Goal: Information Seeking & Learning: Check status

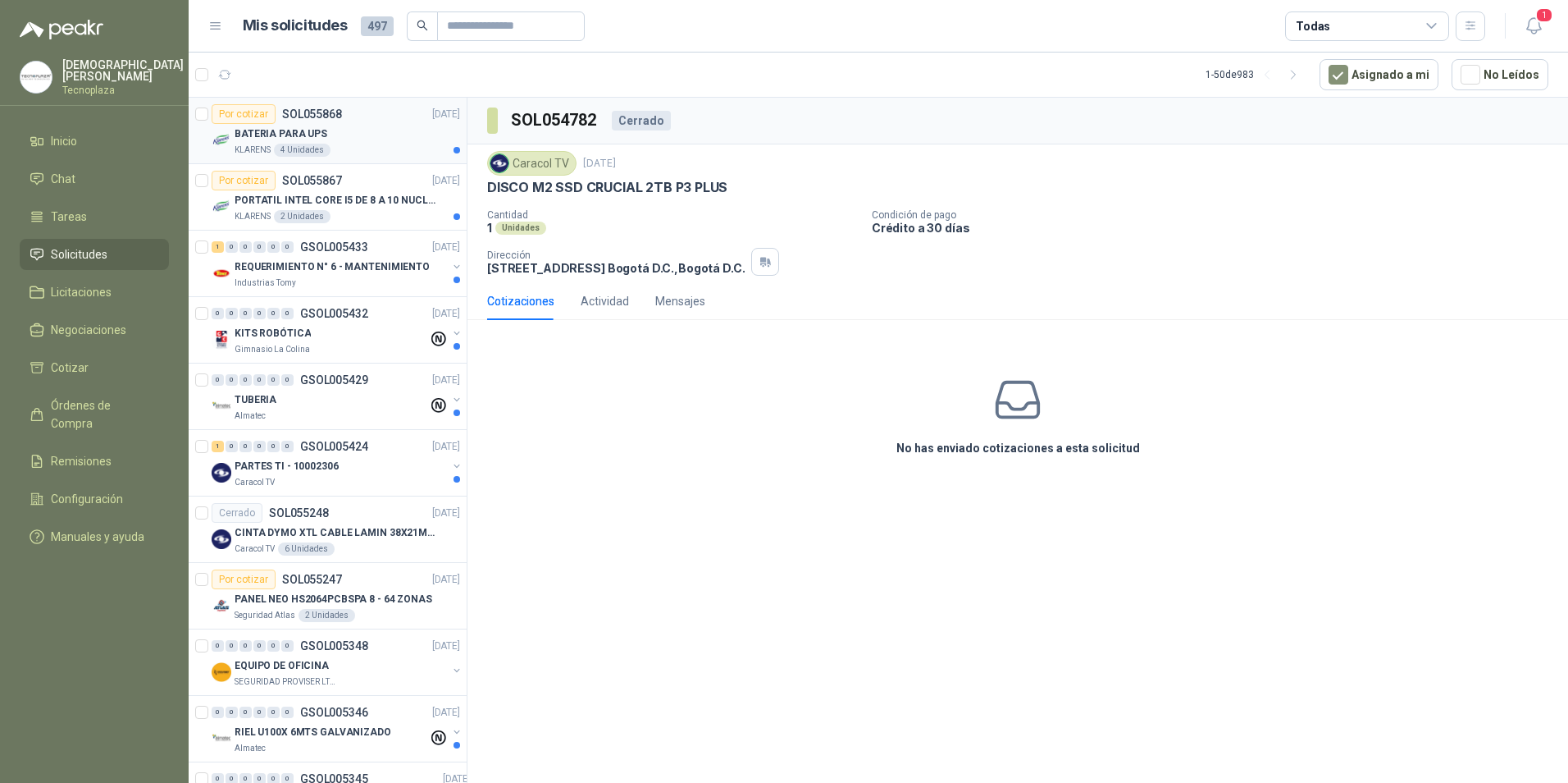
click at [275, 141] on p "BATERIA PARA UPS" at bounding box center [280, 134] width 93 height 16
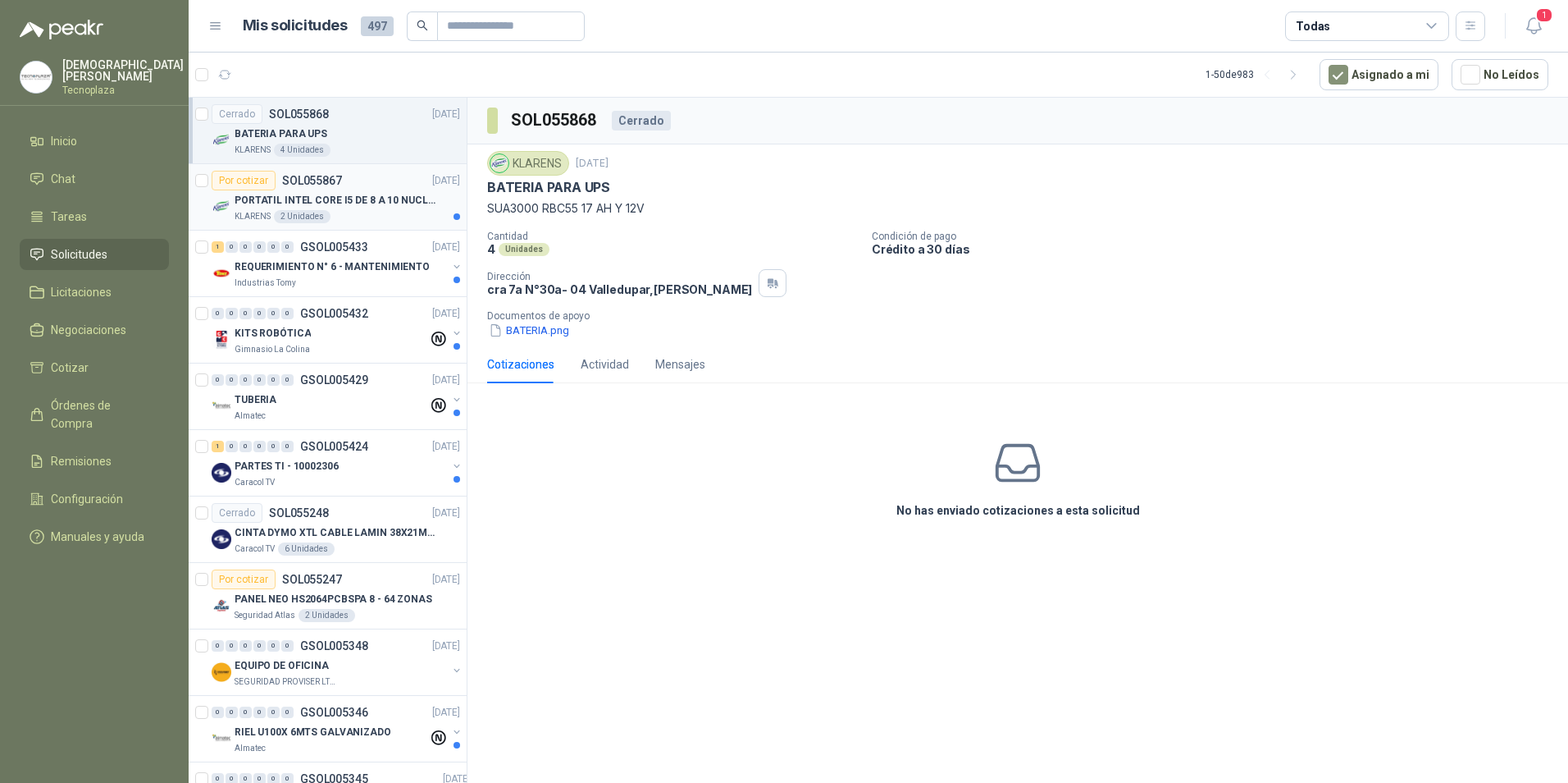
click at [333, 197] on p "PORTATIL INTEL CORE I5 DE 8 A 10 NUCLEOS" at bounding box center [336, 200] width 204 height 16
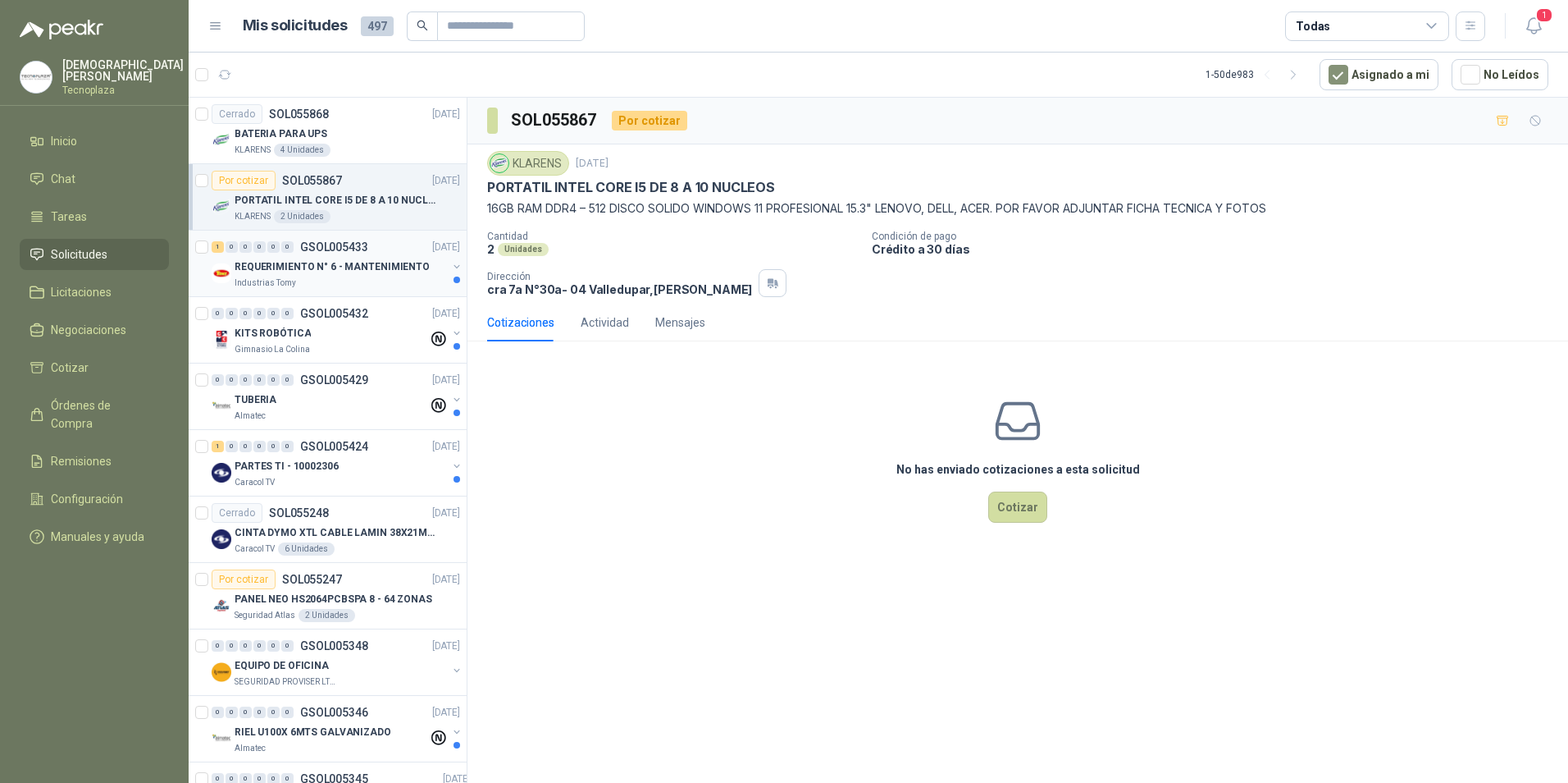
click at [342, 242] on p "GSOL005433" at bounding box center [334, 247] width 68 height 12
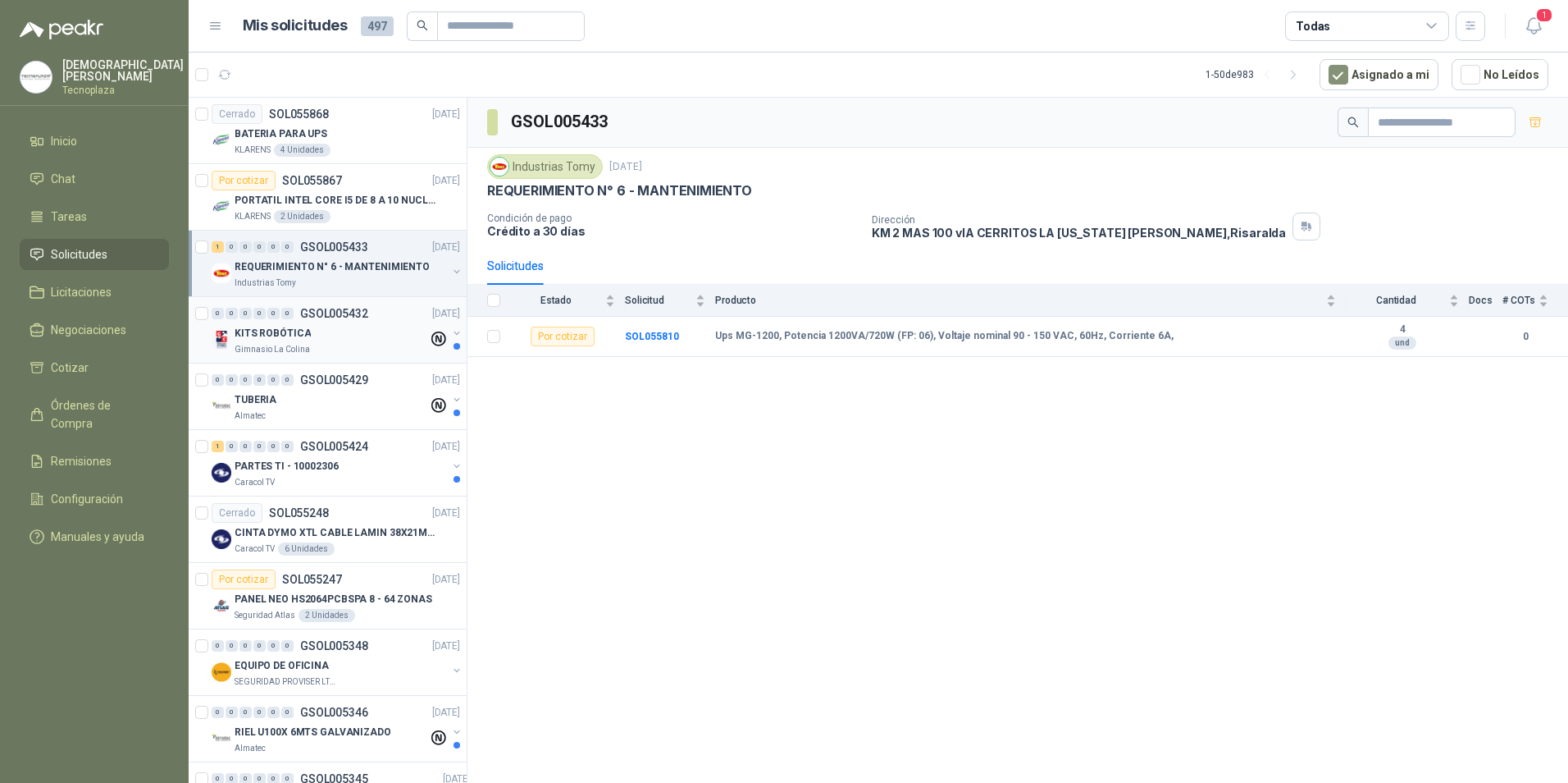
click at [319, 329] on div "KITS ROBÓTICA" at bounding box center [331, 333] width 193 height 20
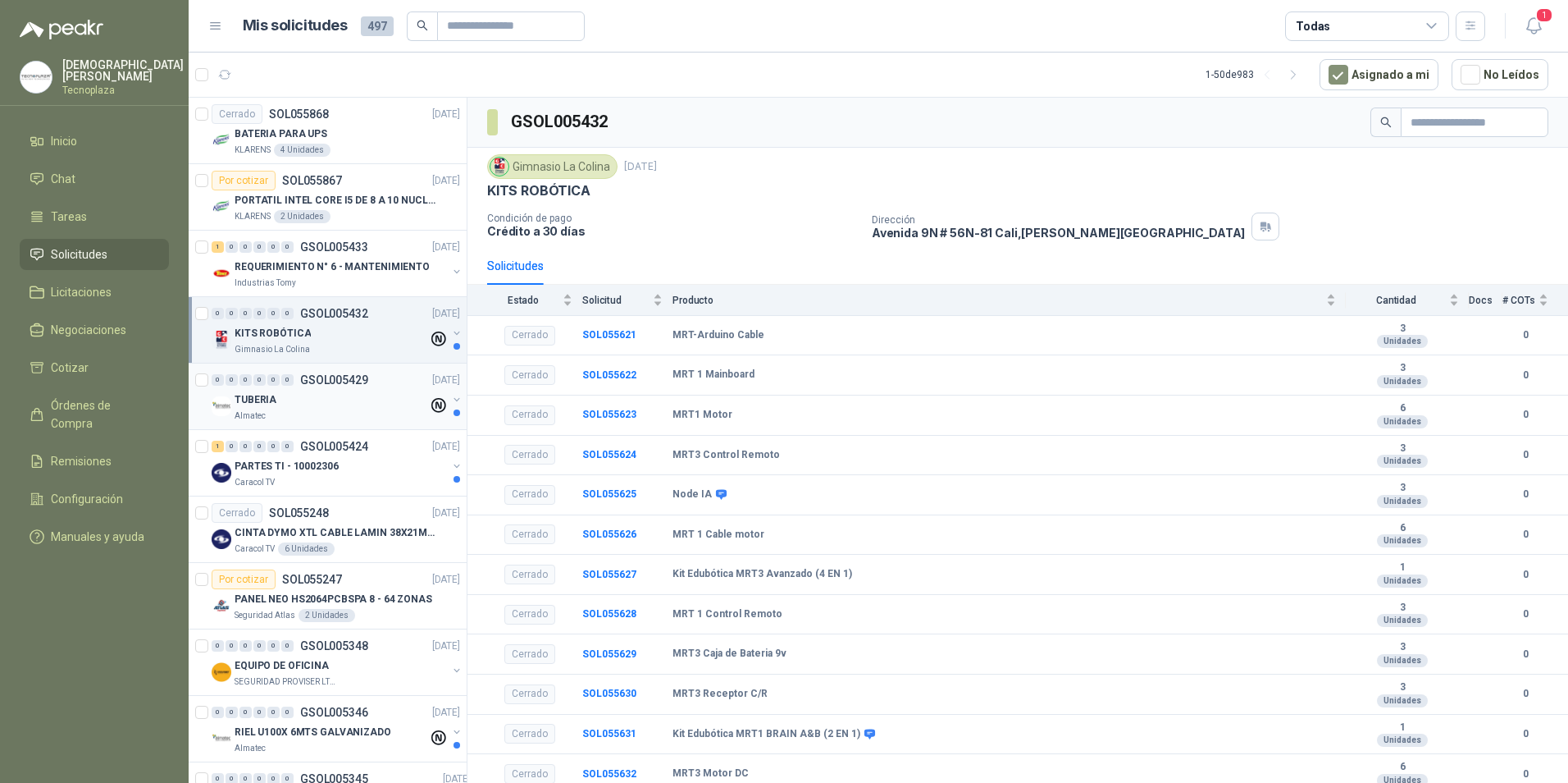
click at [329, 394] on div "TUBERIA" at bounding box center [331, 400] width 193 height 20
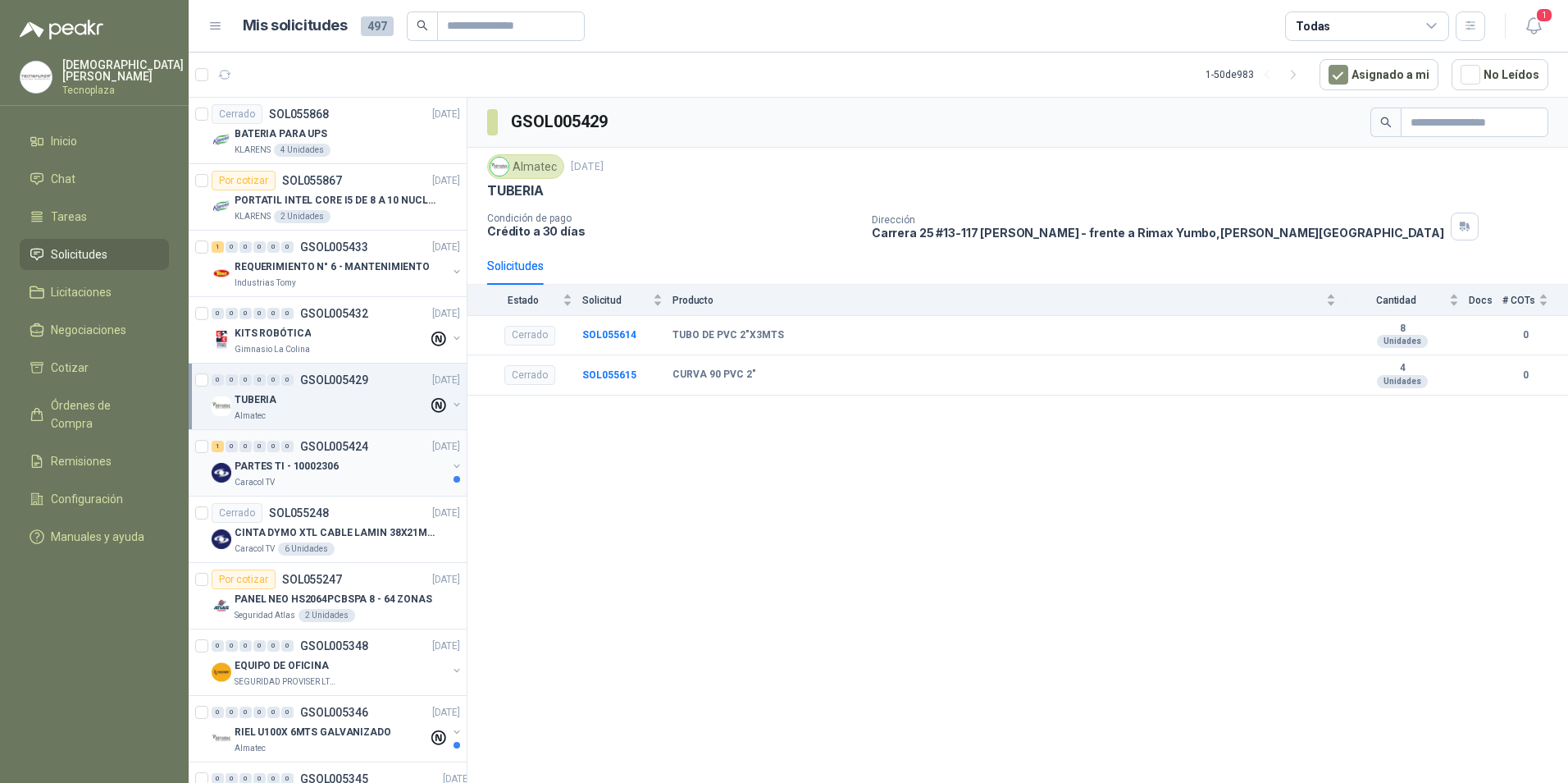
click at [332, 460] on p "PARTES TI - 10002306" at bounding box center [286, 466] width 105 height 16
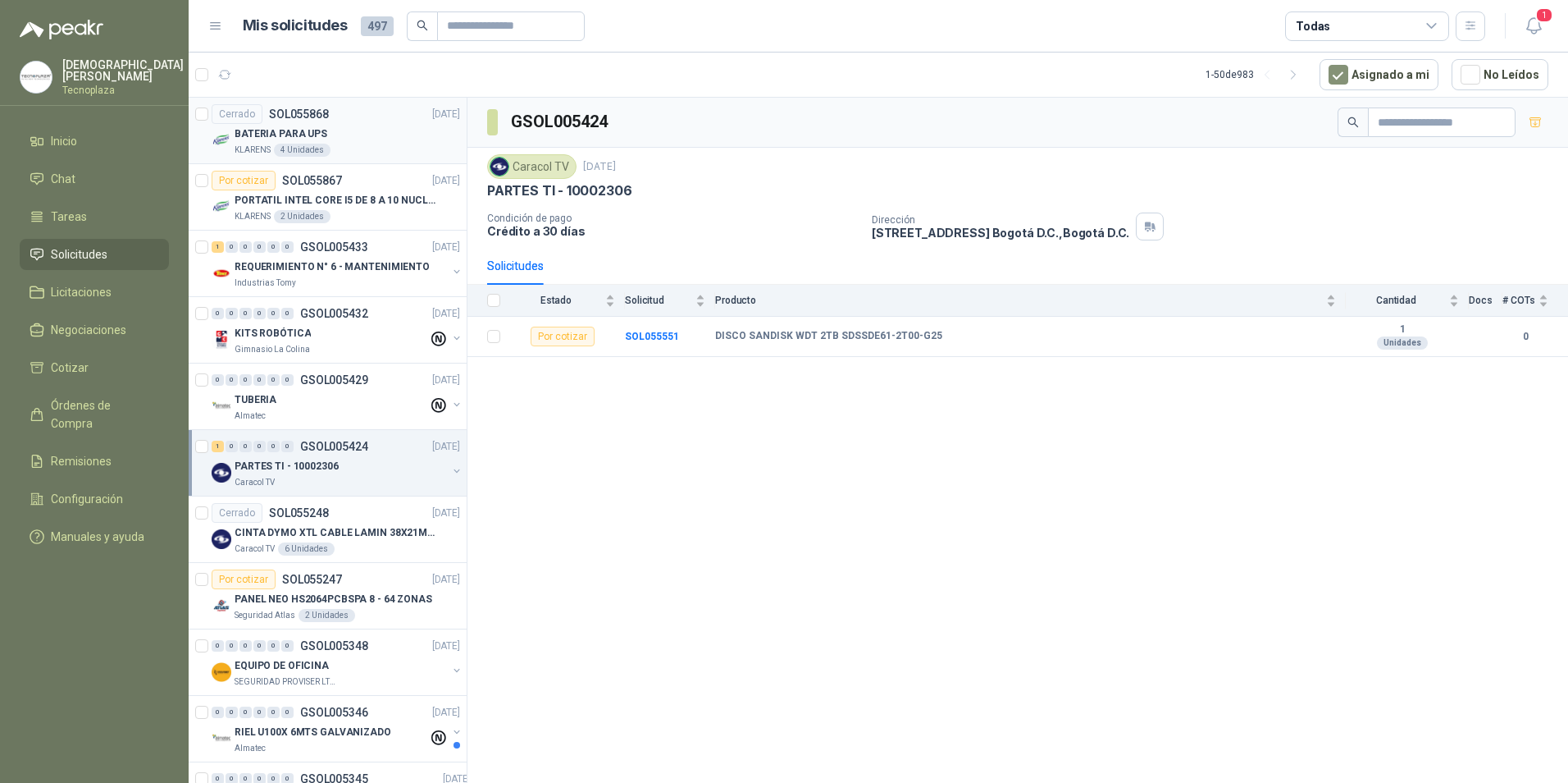
click at [342, 121] on div "Cerrado SOL055868 [DATE]" at bounding box center [336, 114] width 248 height 20
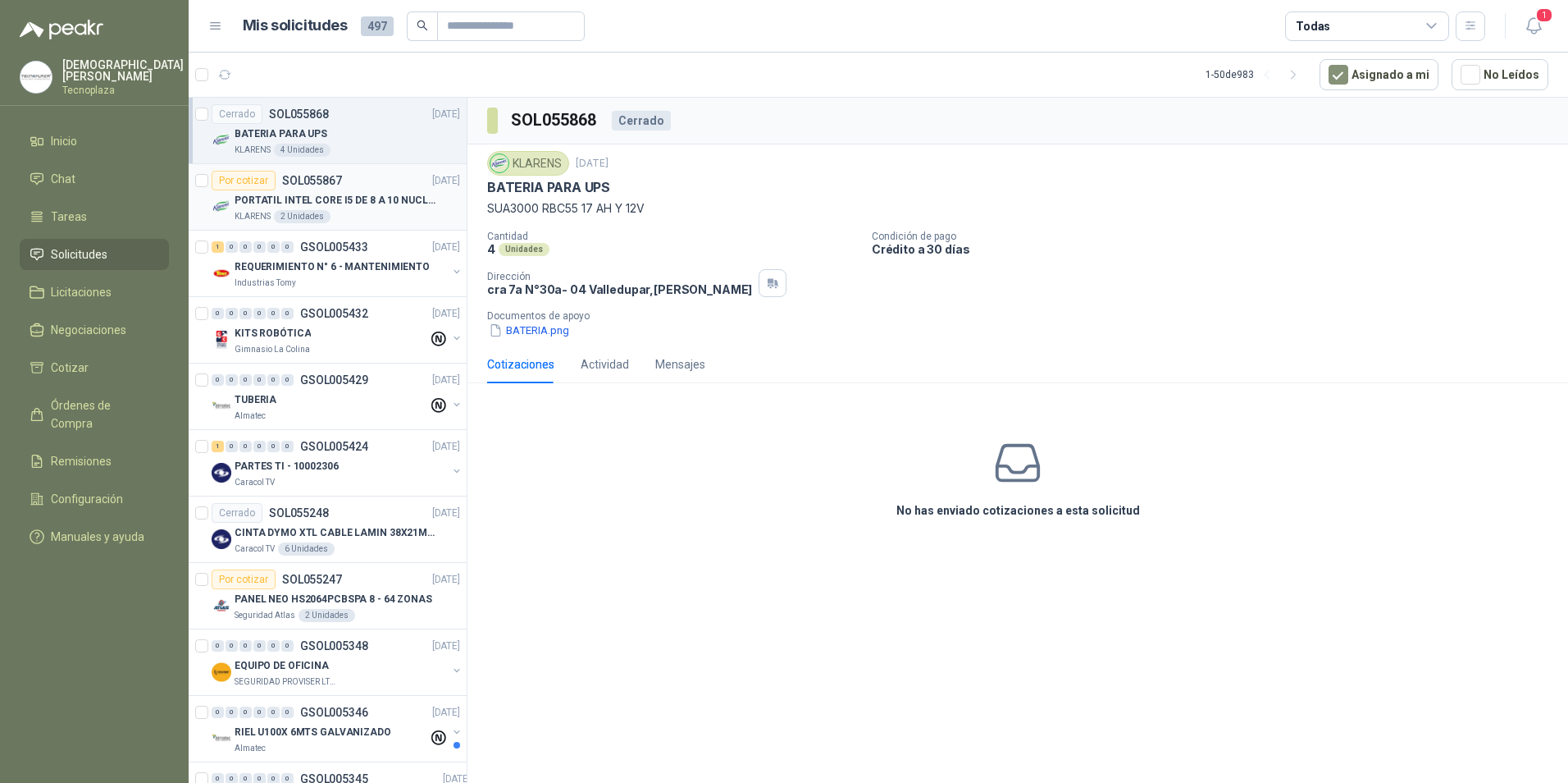
click at [371, 180] on div "Por cotizar SOL055867 [DATE]" at bounding box center [336, 181] width 248 height 20
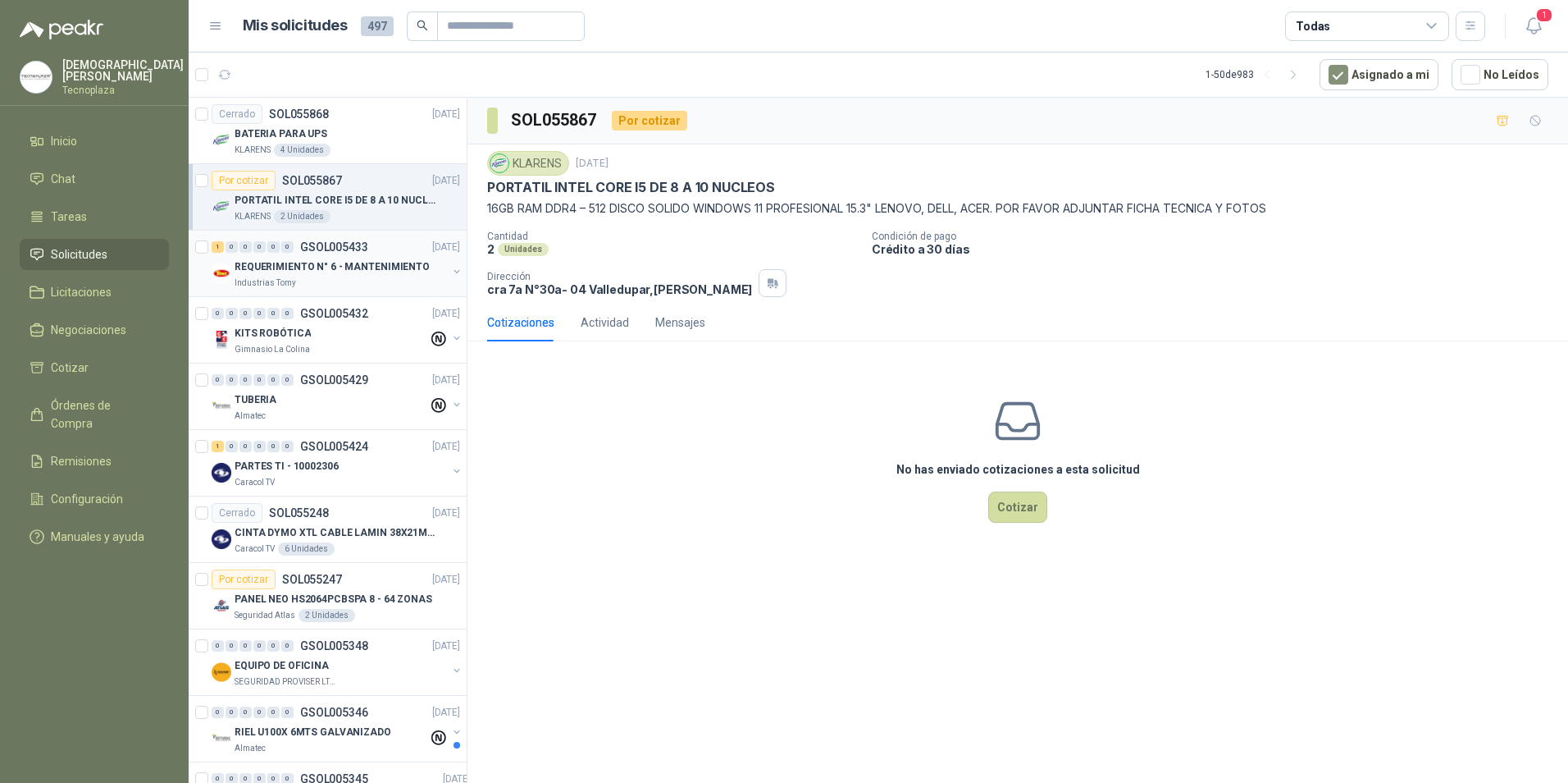
click at [352, 261] on p "REQUERIMIENTO N° 6 - MANTENIMIENTO" at bounding box center [332, 267] width 195 height 16
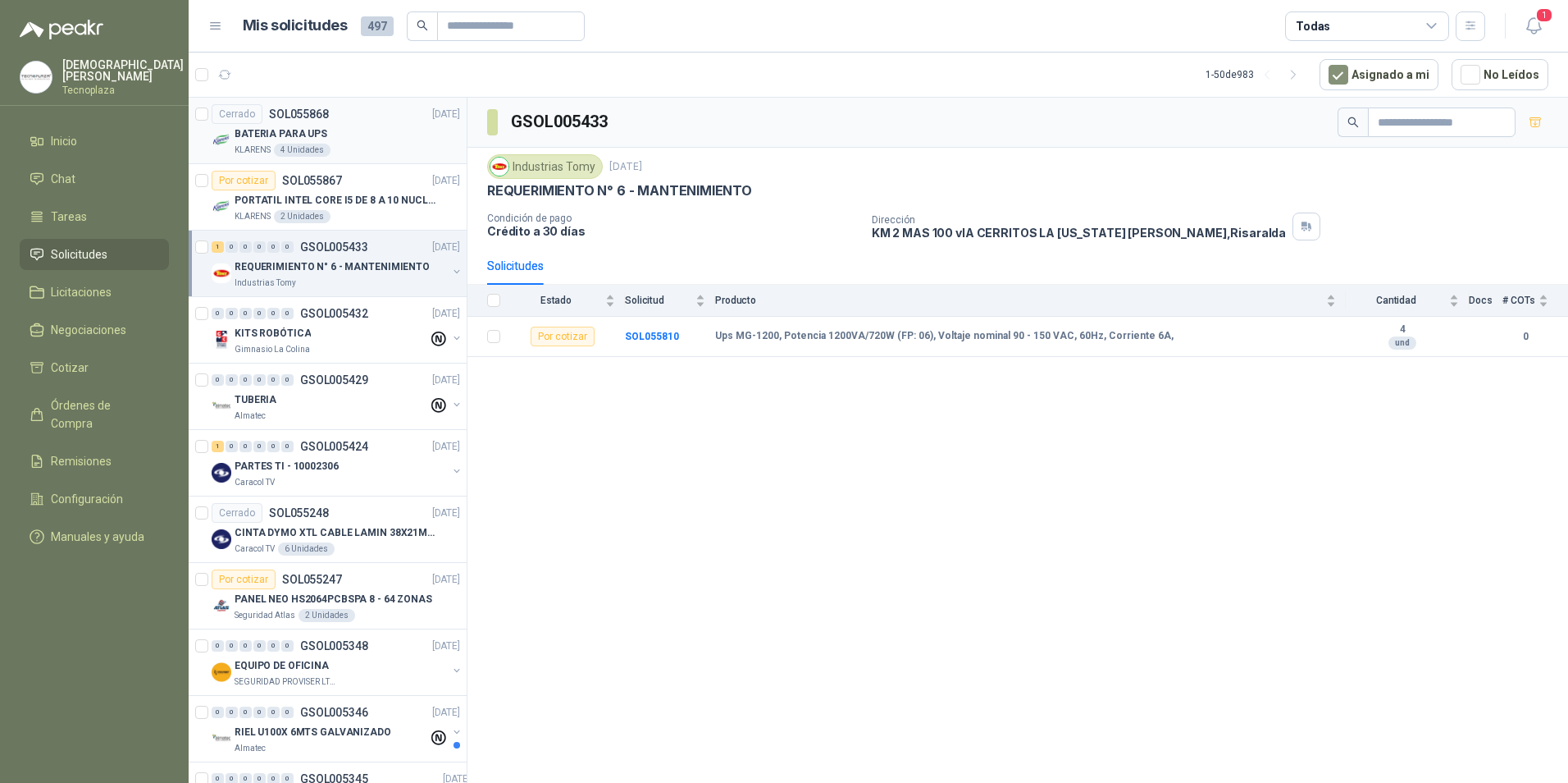
click at [320, 144] on div "4 Unidades" at bounding box center [302, 150] width 57 height 13
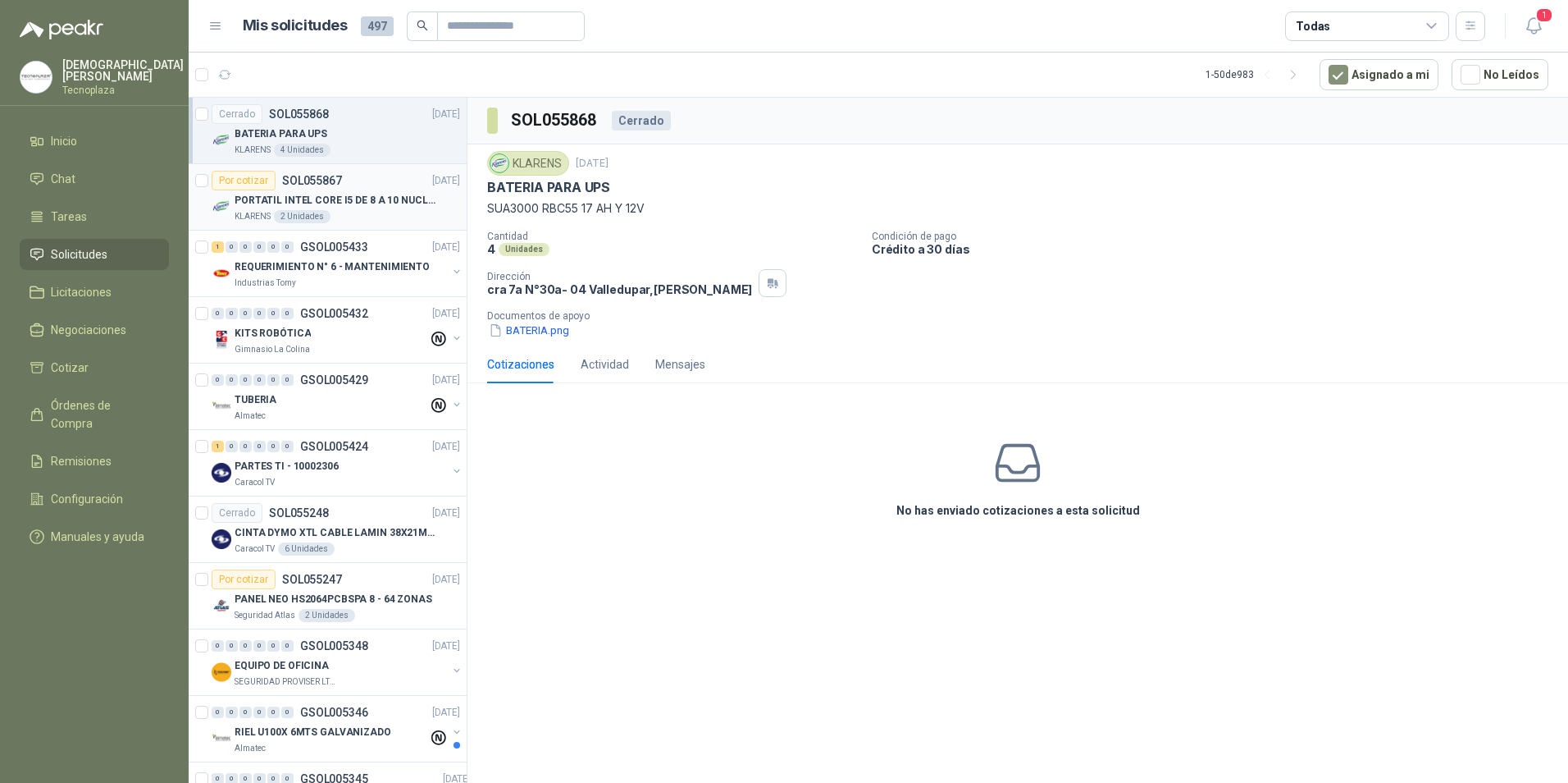
click at [317, 175] on p "SOL055867" at bounding box center [312, 181] width 60 height 12
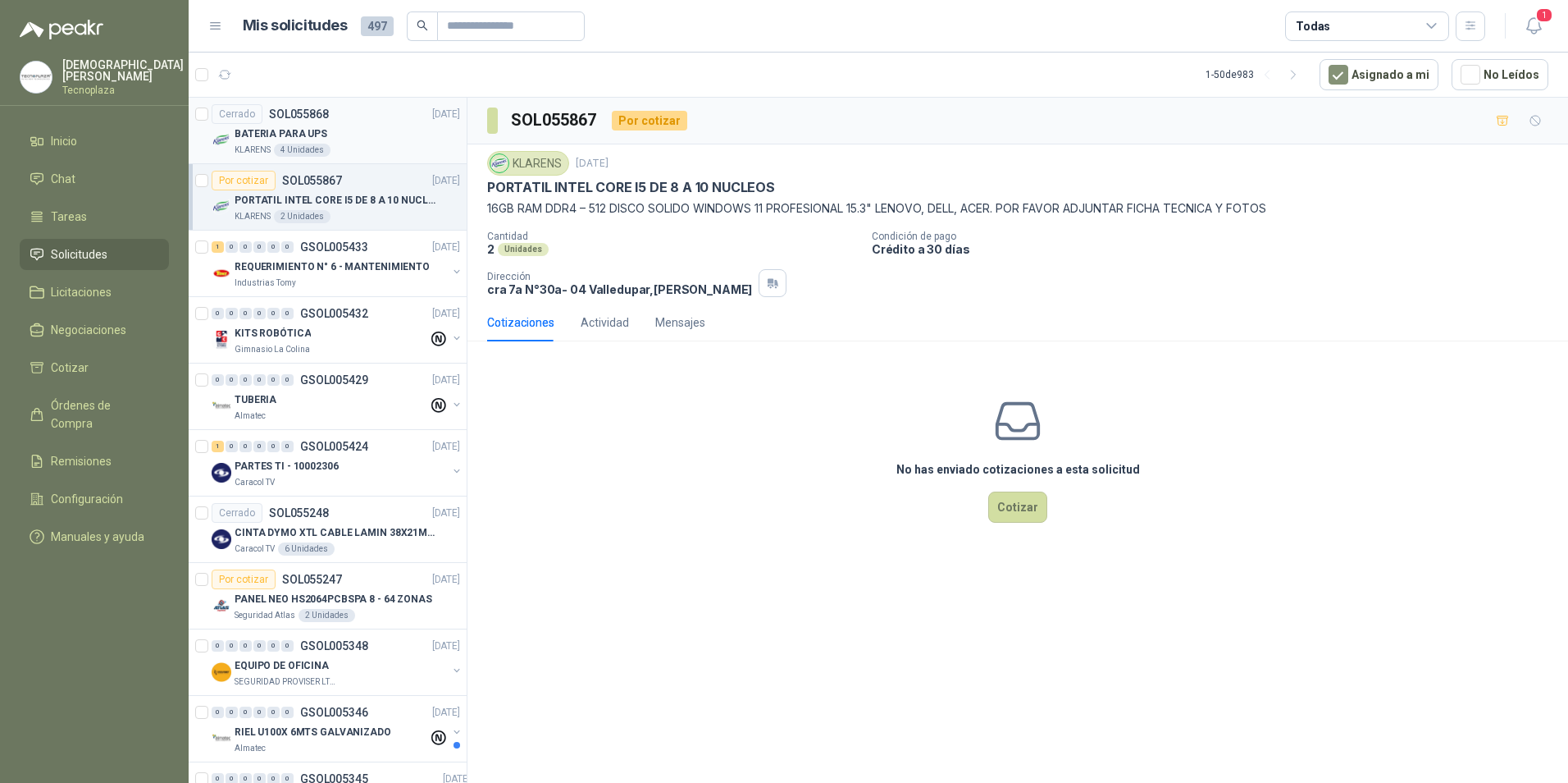
click at [339, 138] on div "BATERIA PARA UPS" at bounding box center [347, 134] width 226 height 20
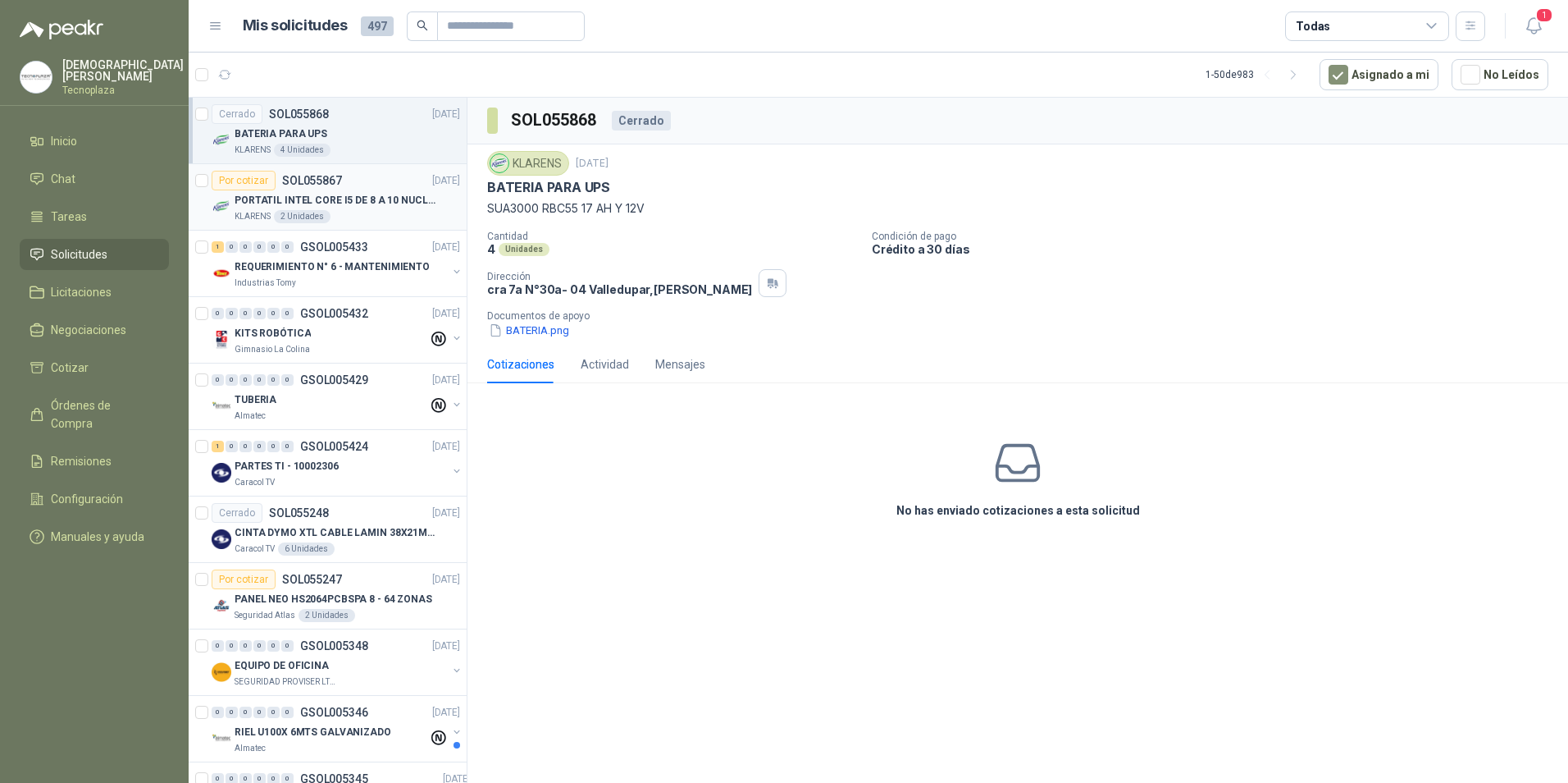
click at [349, 185] on div "Por cotizar SOL055867 [DATE]" at bounding box center [336, 181] width 248 height 20
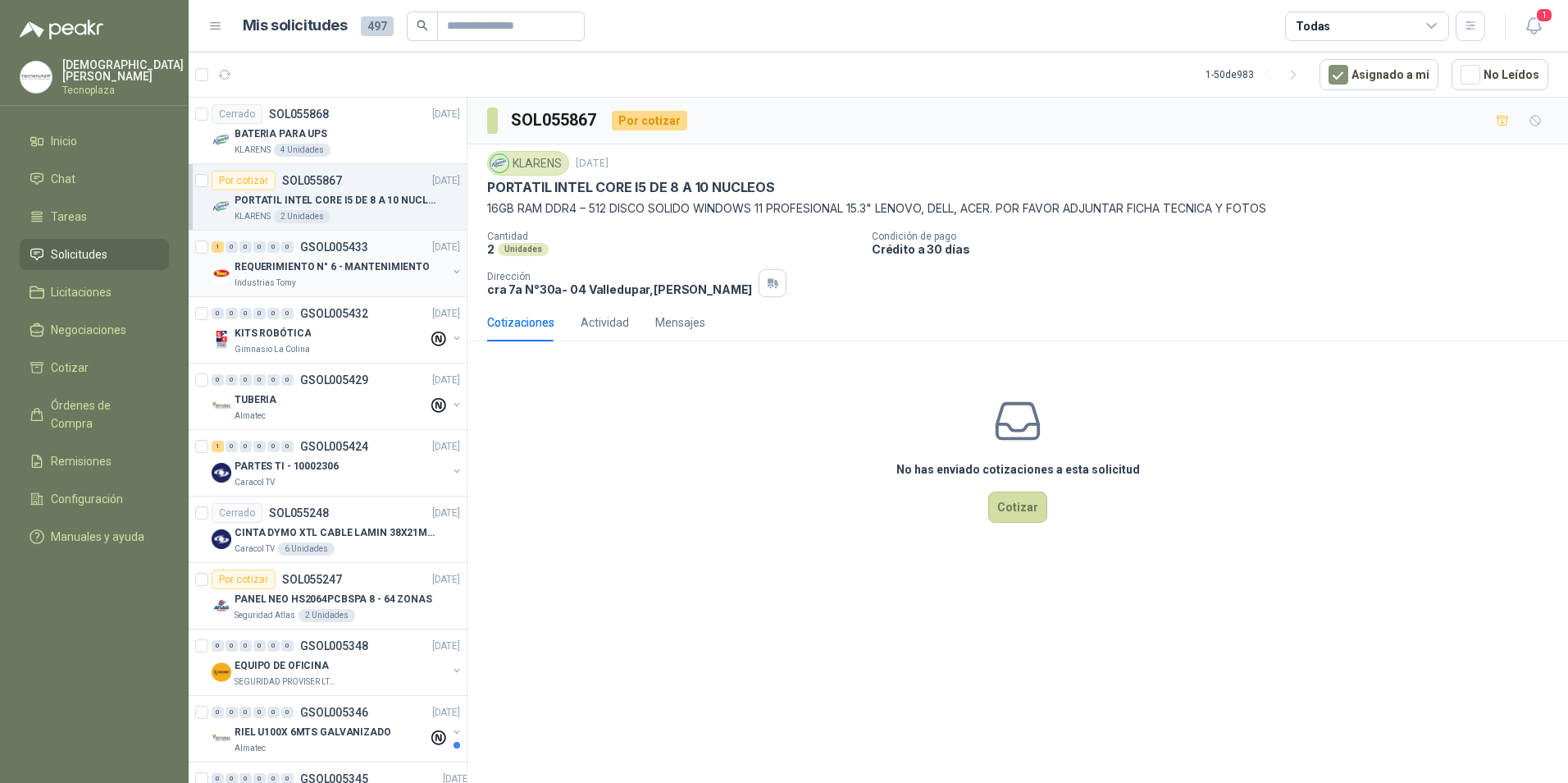
click at [336, 267] on p "REQUERIMIENTO N° 6 - MANTENIMIENTO" at bounding box center [332, 267] width 195 height 16
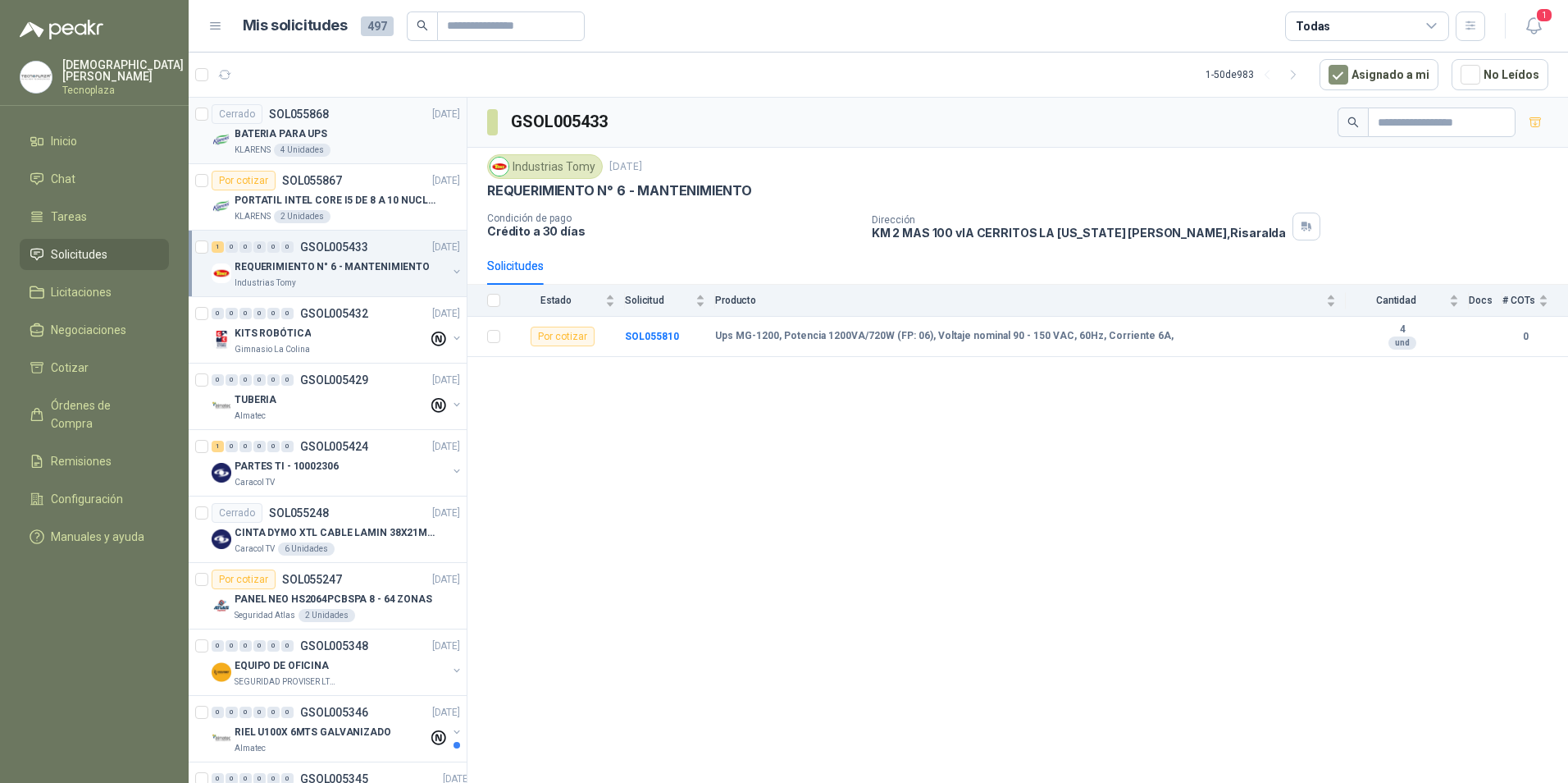
click at [321, 106] on div "Cerrado SOL055868" at bounding box center [271, 114] width 117 height 20
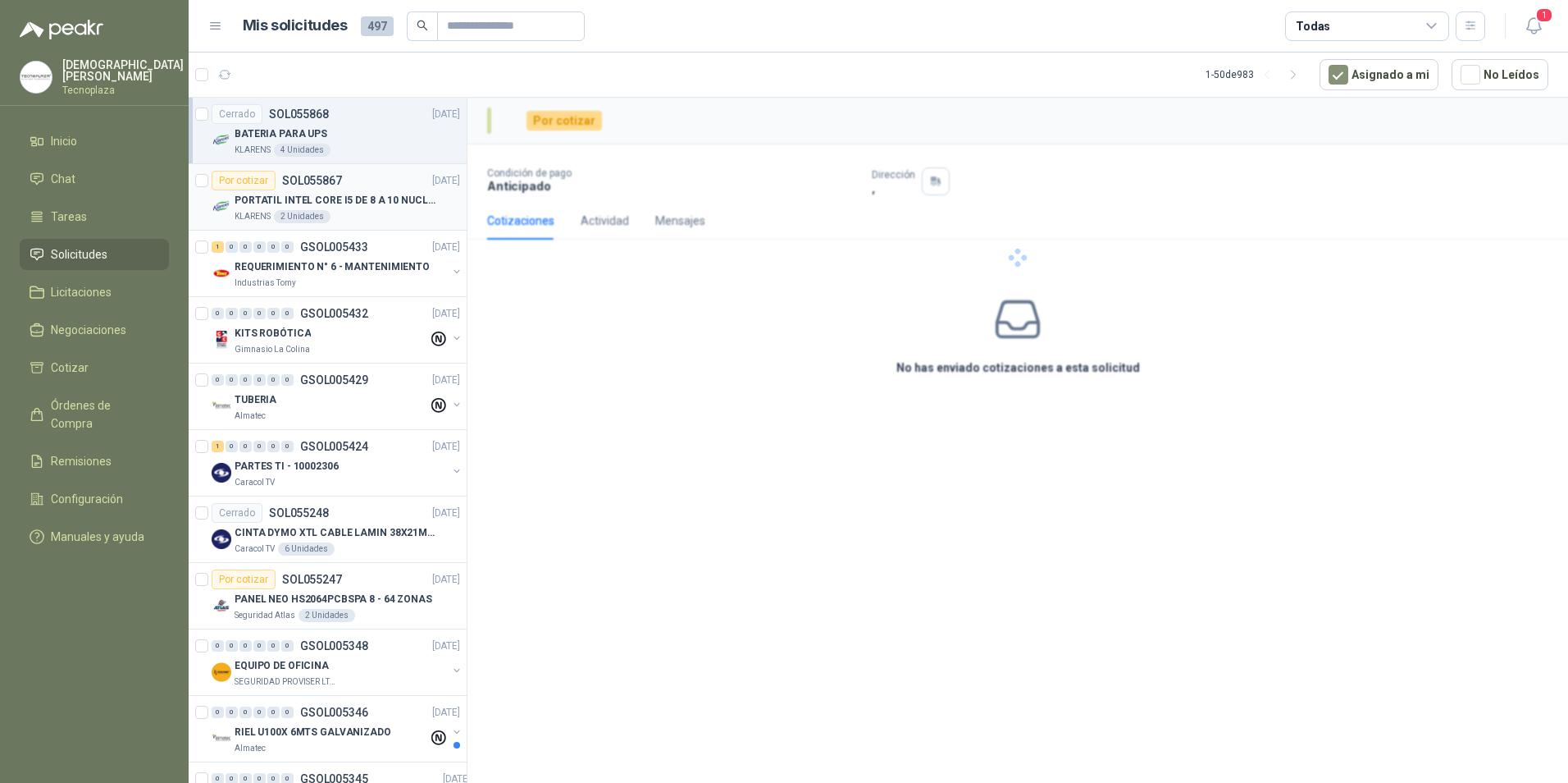
click at [330, 176] on p "SOL055867" at bounding box center [312, 181] width 60 height 12
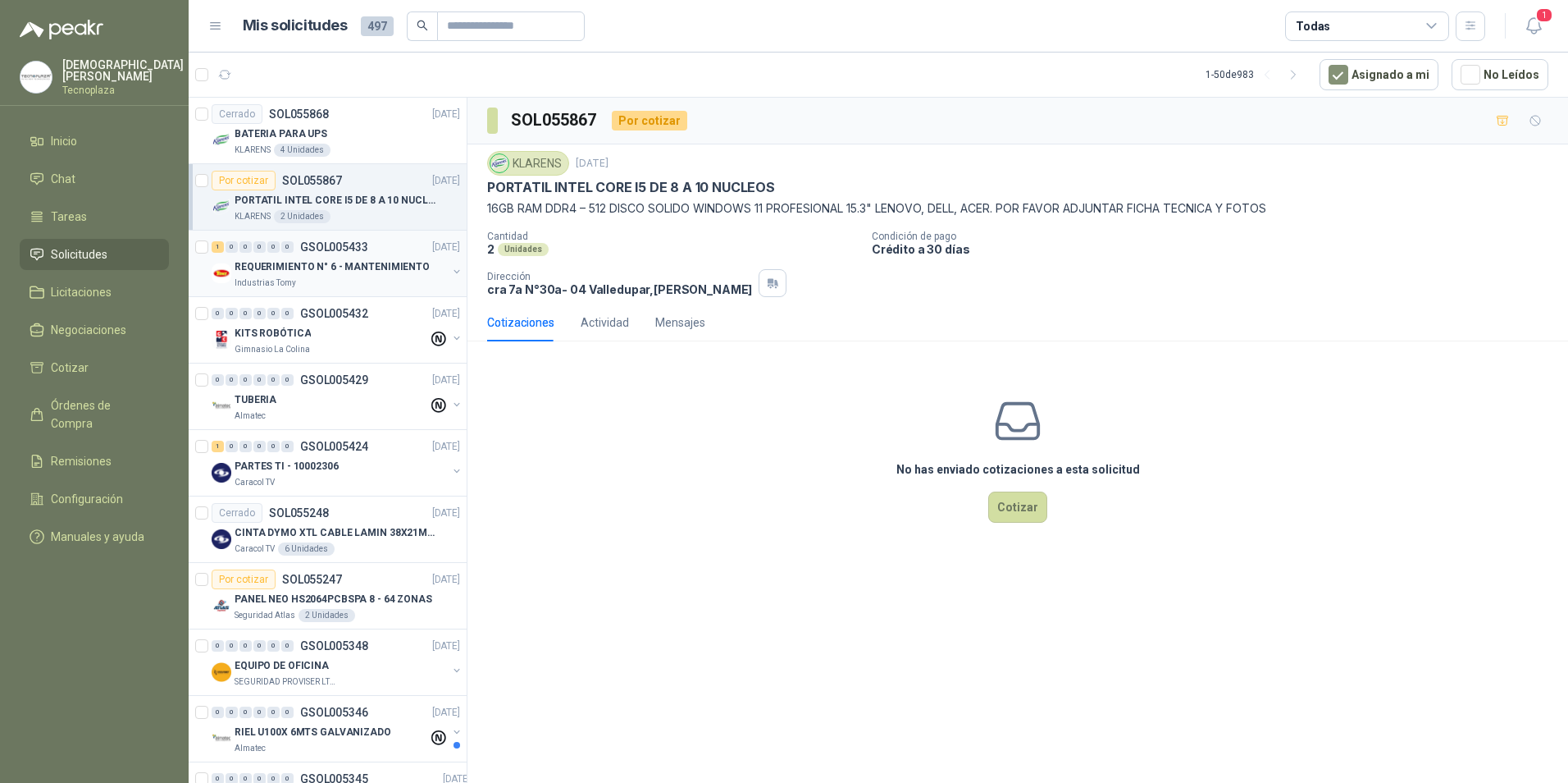
click at [307, 273] on p "REQUERIMIENTO N° 6 - MANTENIMIENTO" at bounding box center [332, 267] width 195 height 16
click at [295, 323] on div "0 0 0 0 0 0 GSOL005432 [DATE]" at bounding box center [338, 314] width 252 height 20
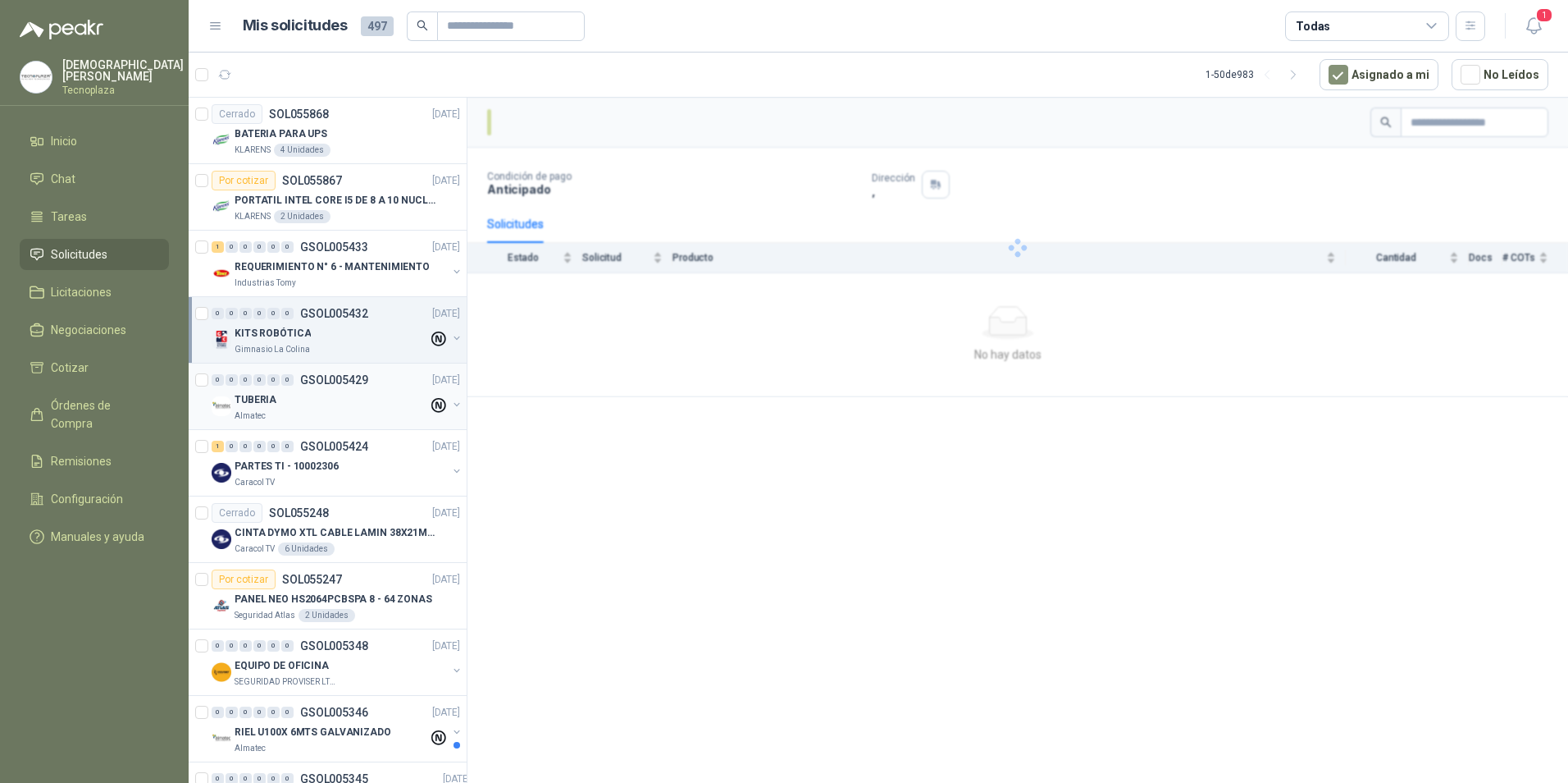
click at [297, 373] on div "0 0 0 0 0 0 GSOL005429 [DATE]" at bounding box center [338, 380] width 252 height 20
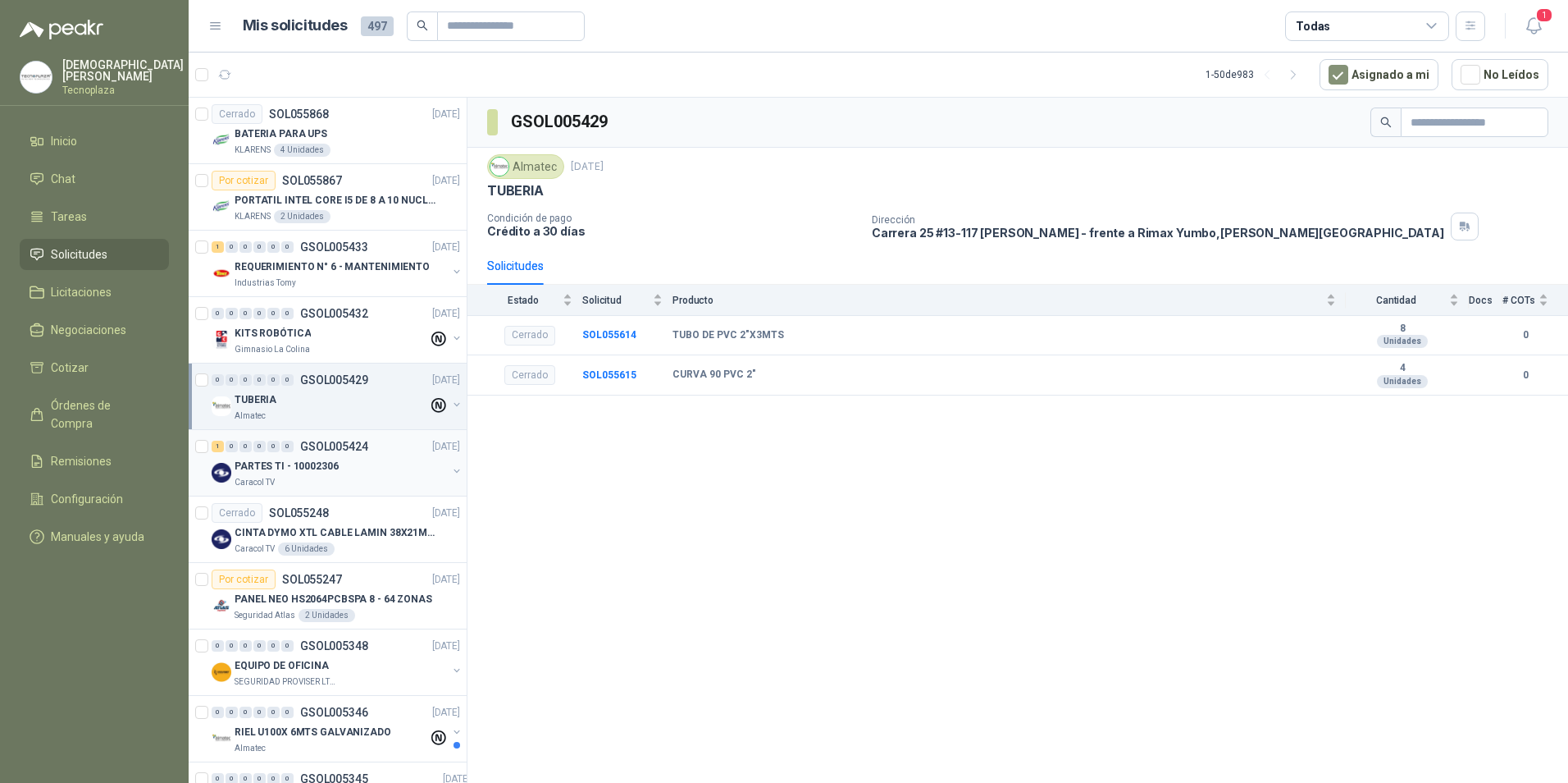
click at [308, 463] on p "PARTES TI - 10002306" at bounding box center [286, 466] width 105 height 16
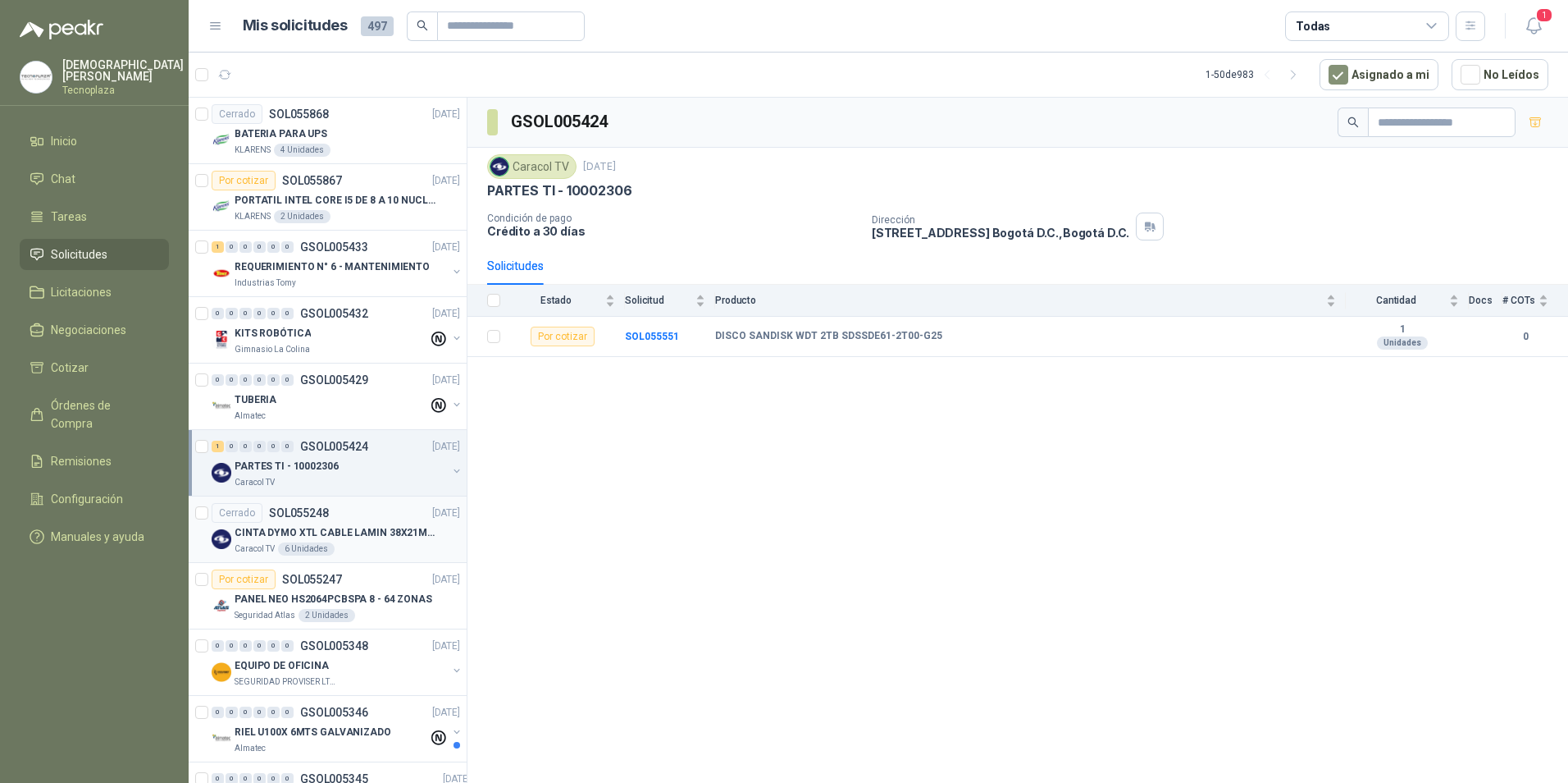
click at [308, 507] on p "SOL055248" at bounding box center [298, 513] width 60 height 12
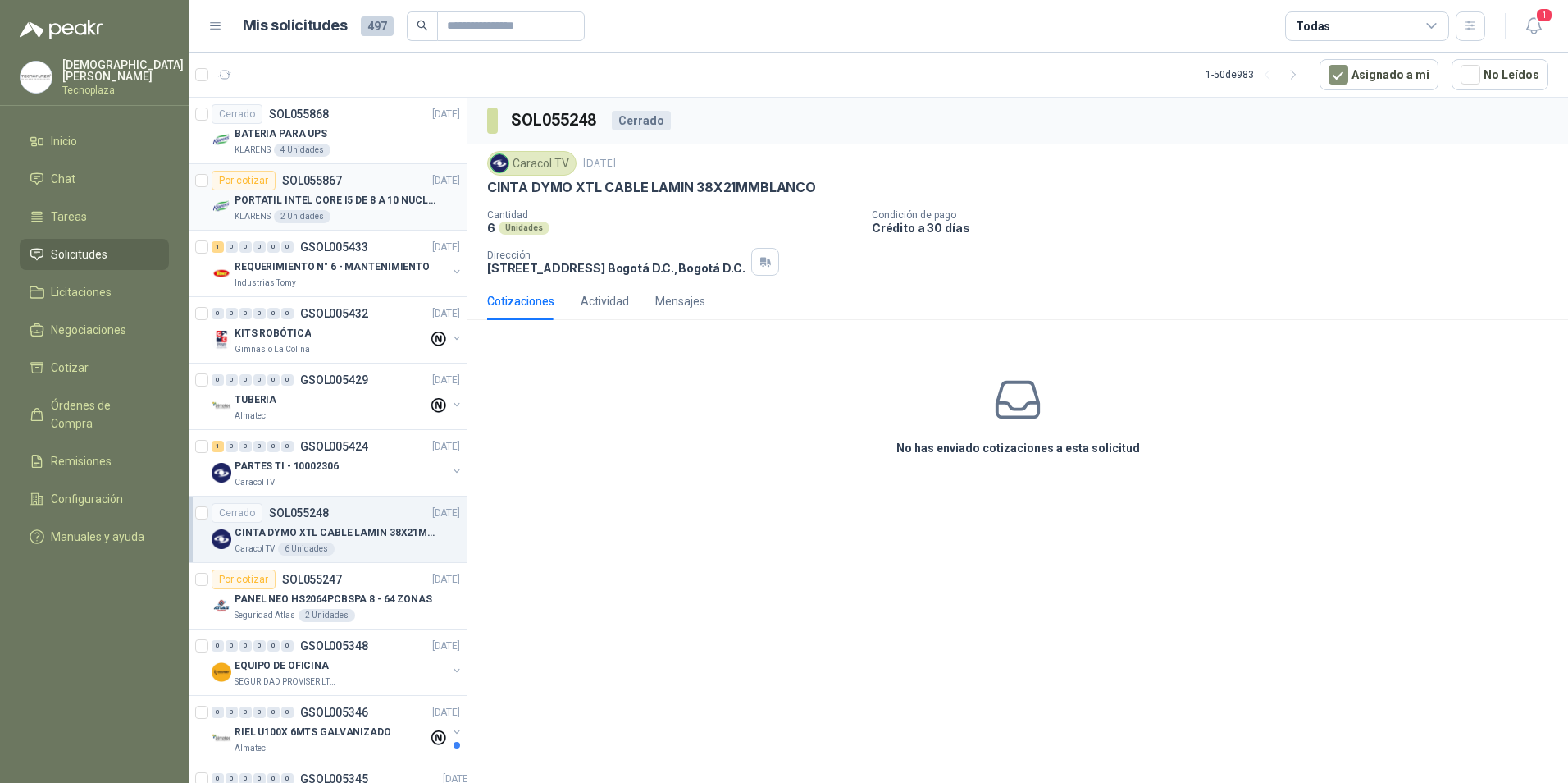
click at [349, 194] on p "PORTATIL INTEL CORE I5 DE 8 A 10 NUCLEOS" at bounding box center [336, 200] width 204 height 16
